Goal: Task Accomplishment & Management: Use online tool/utility

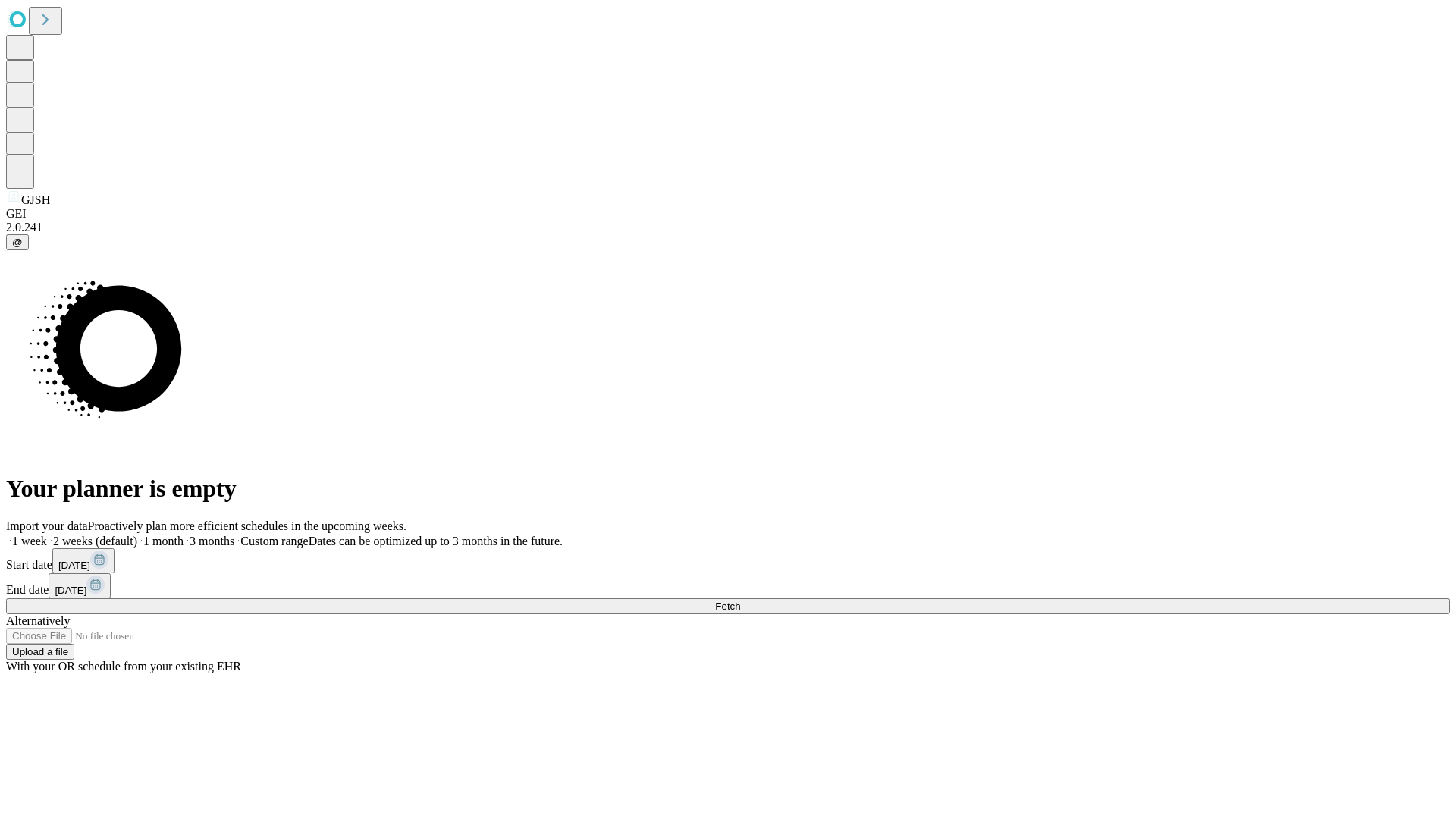
click at [741, 601] on span "Fetch" at bounding box center [728, 607] width 25 height 12
